Goal: Information Seeking & Learning: Find specific fact

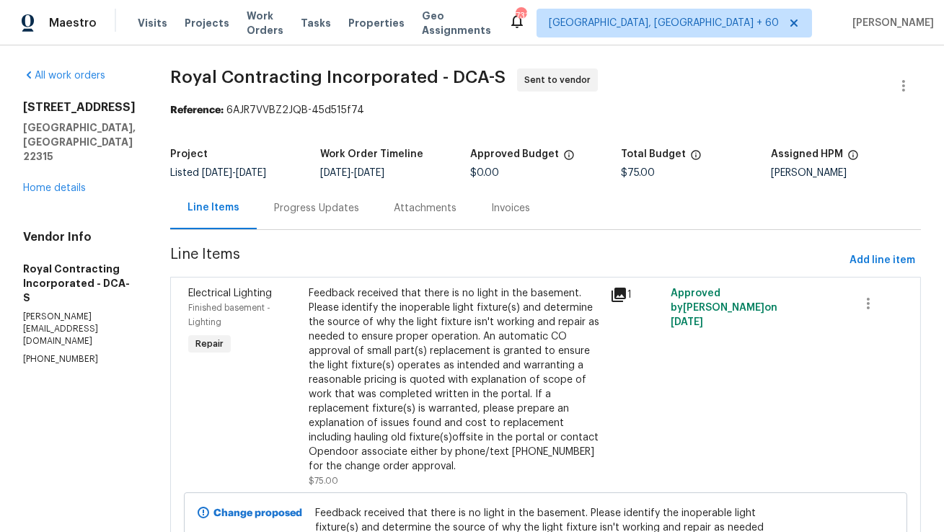
click at [335, 232] on section "Royal Contracting Incorporated - DCA-S Sent to vendor Reference: 6AJR7VVBZ2JQB-…" at bounding box center [545, 378] width 751 height 618
click at [348, 211] on div "Progress Updates" at bounding box center [316, 208] width 85 height 14
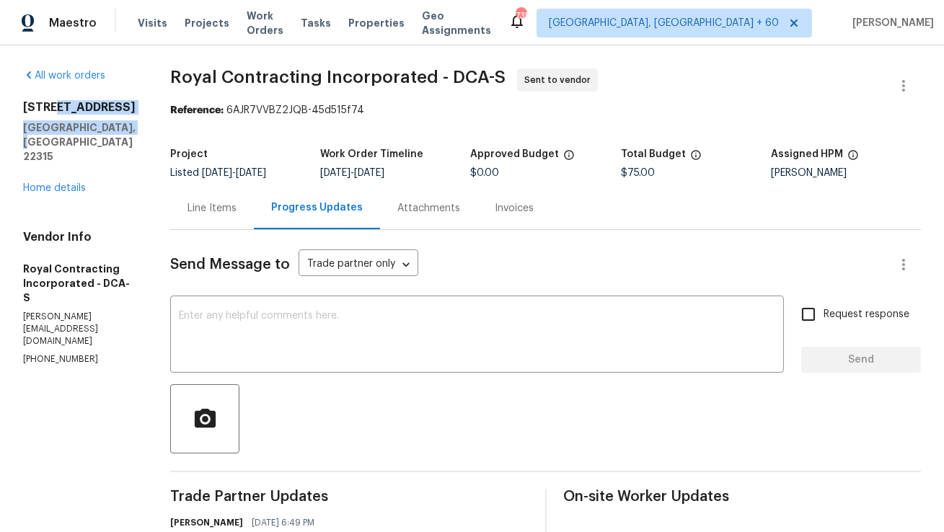
copy div "[GEOGRAPHIC_DATA]"
drag, startPoint x: 53, startPoint y: 105, endPoint x: 133, endPoint y: 127, distance: 82.2
click at [133, 127] on div "[STREET_ADDRESS]" at bounding box center [79, 131] width 113 height 63
